Goal: Task Accomplishment & Management: Complete application form

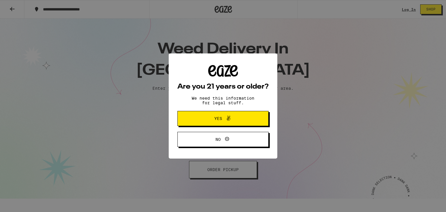
click at [219, 120] on span "Yes" at bounding box center [218, 118] width 8 height 4
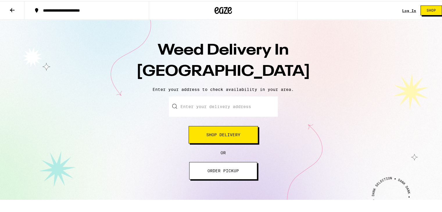
click at [224, 106] on input "Enter your delivery address" at bounding box center [223, 105] width 109 height 20
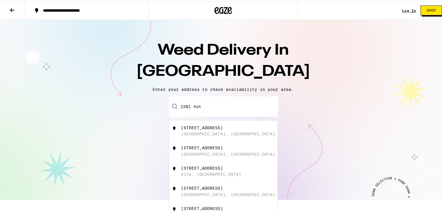
click at [235, 130] on div "[STREET_ADDRESS]" at bounding box center [233, 129] width 104 height 11
type input "[STREET_ADDRESS]"
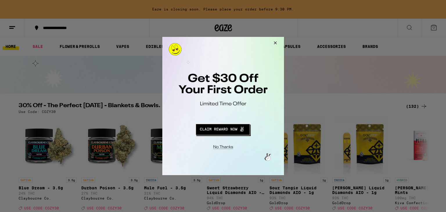
click at [219, 130] on button "Redirect to URL" at bounding box center [222, 129] width 101 height 14
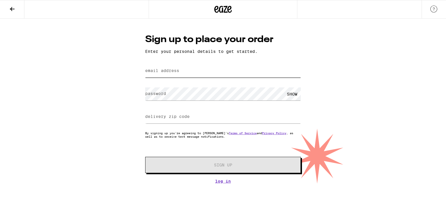
click at [187, 67] on input "email address" at bounding box center [223, 70] width 156 height 13
type input "[EMAIL_ADDRESS][DOMAIN_NAME]"
click at [294, 95] on div "SHOW" at bounding box center [291, 93] width 17 height 13
click at [212, 117] on input "delivery zip code" at bounding box center [223, 116] width 156 height 13
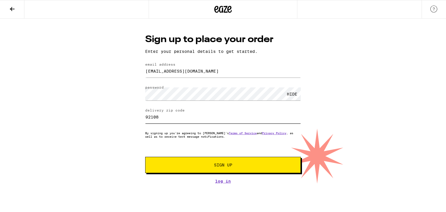
type input "92108"
click at [214, 170] on button "Sign Up" at bounding box center [223, 165] width 156 height 16
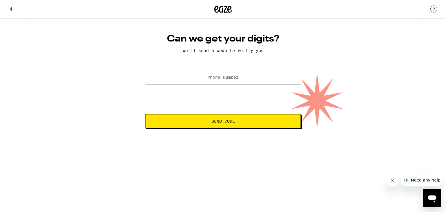
click at [220, 80] on label "Phone Number" at bounding box center [222, 77] width 31 height 5
type input "(520) 226-1215"
click at [224, 120] on span "Send Code" at bounding box center [223, 121] width 24 height 4
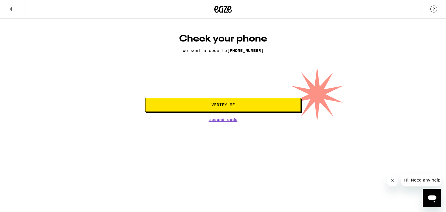
click at [199, 85] on input "tel" at bounding box center [197, 77] width 12 height 17
type input "1"
type input "0"
type input "4"
type input "3"
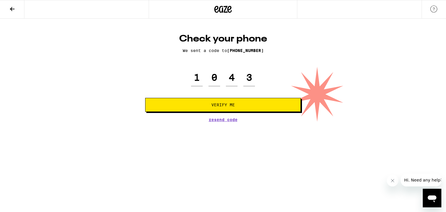
click at [212, 106] on span "Verify Me" at bounding box center [223, 105] width 24 height 4
